Goal: Information Seeking & Learning: Learn about a topic

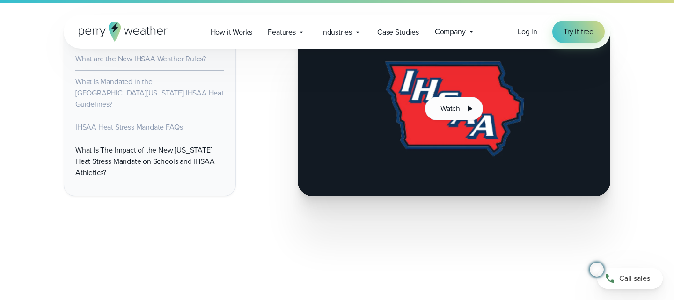
scroll to position [2258, 0]
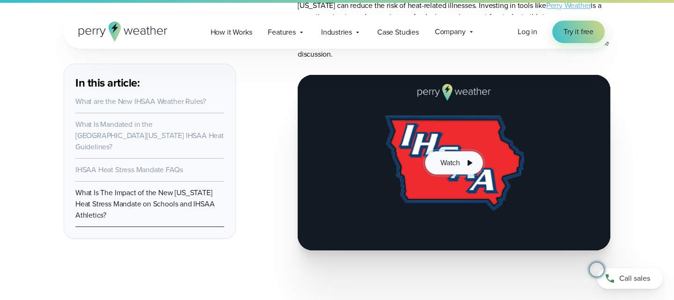
click at [456, 157] on span "Watch" at bounding box center [450, 162] width 20 height 11
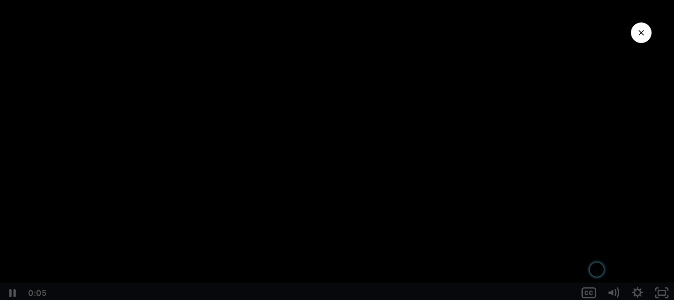
click at [167, 290] on div "Playbar" at bounding box center [313, 289] width 513 height 21
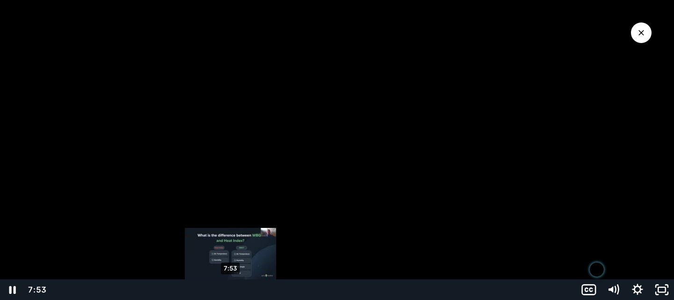
click at [231, 289] on div "7:53" at bounding box center [313, 289] width 513 height 21
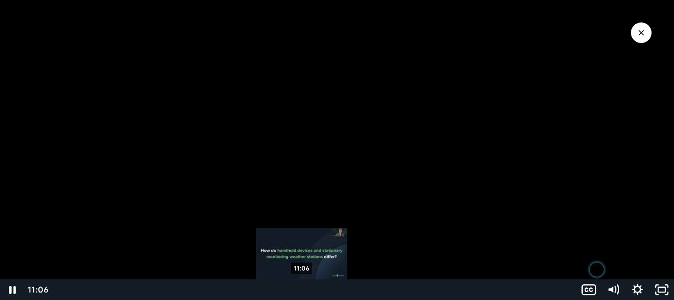
click at [302, 291] on div "11:06" at bounding box center [313, 289] width 513 height 21
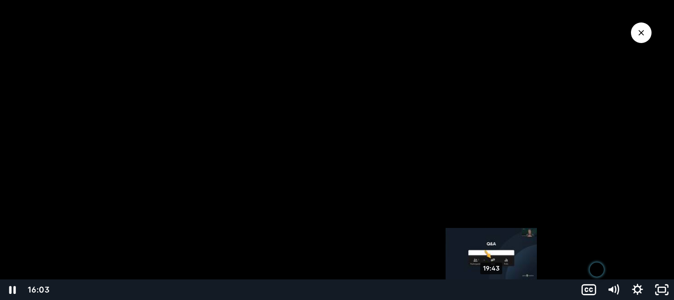
click at [492, 291] on div "19:43" at bounding box center [313, 289] width 513 height 21
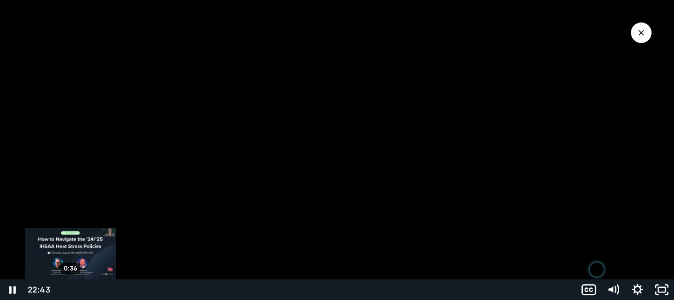
click at [70, 289] on div "0:36" at bounding box center [313, 289] width 513 height 21
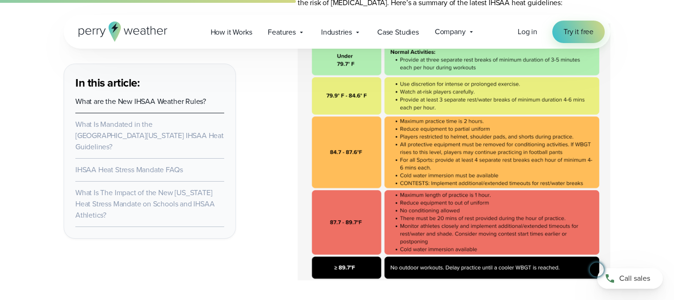
scroll to position [705, 0]
